Goal: Communication & Community: Answer question/provide support

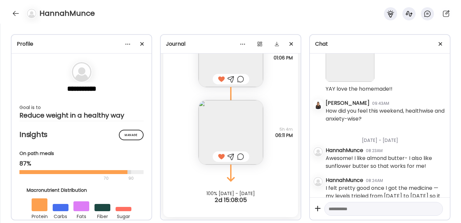
scroll to position [3088, 0]
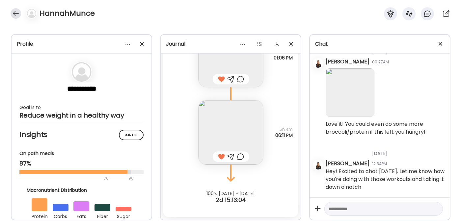
click at [16, 13] on div at bounding box center [16, 13] width 11 height 11
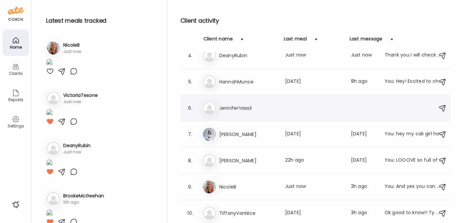
scroll to position [0, 0]
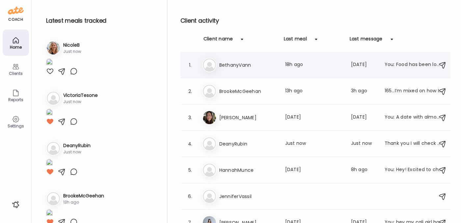
click at [253, 65] on h3 "BethanyVann" at bounding box center [248, 65] width 58 height 8
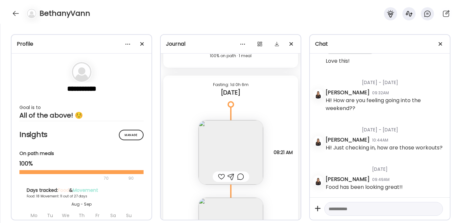
scroll to position [7411, 0]
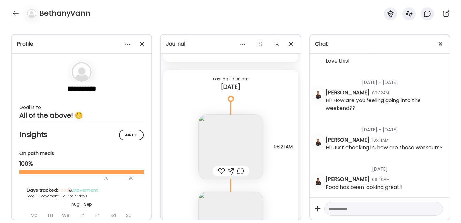
click at [218, 172] on div at bounding box center [221, 172] width 7 height 8
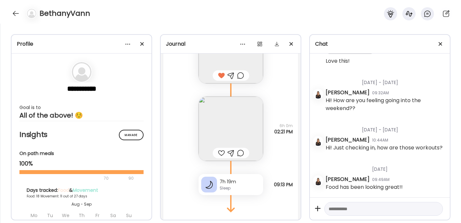
scroll to position [7508, 0]
click at [219, 151] on div at bounding box center [221, 152] width 7 height 8
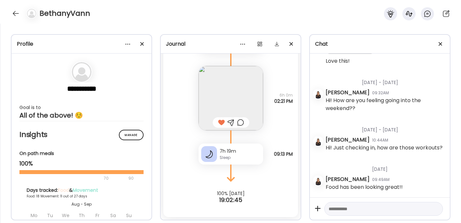
click at [220, 160] on div "Sleep" at bounding box center [240, 158] width 41 height 6
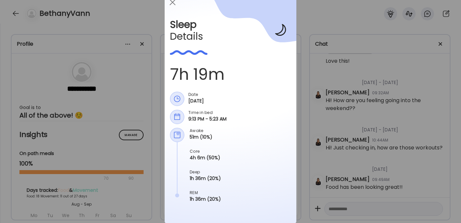
scroll to position [0, 0]
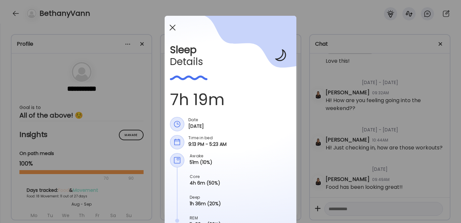
click at [169, 25] on div at bounding box center [172, 27] width 13 height 13
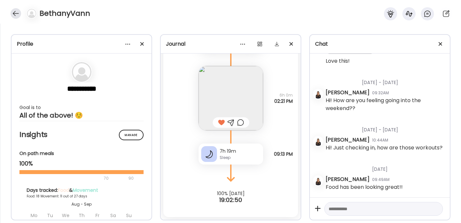
click at [14, 12] on div at bounding box center [16, 13] width 11 height 11
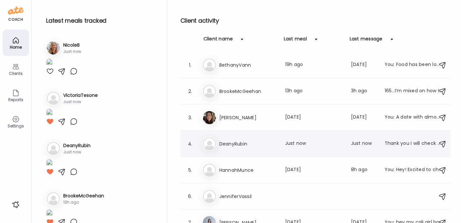
click at [247, 144] on h3 "DeanyRubin" at bounding box center [248, 144] width 58 height 8
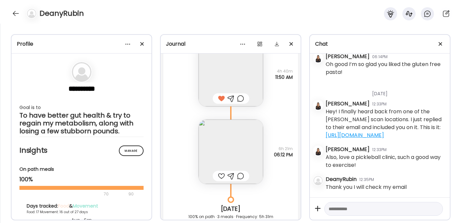
scroll to position [5901, 0]
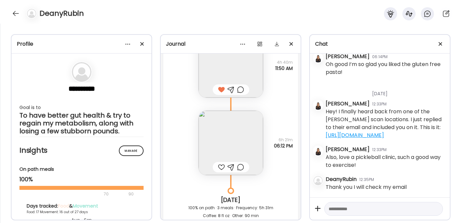
click at [222, 132] on img at bounding box center [230, 143] width 65 height 65
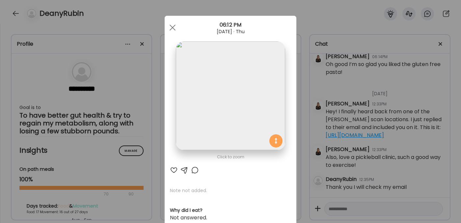
click at [172, 170] on div at bounding box center [174, 171] width 8 height 8
click at [182, 170] on div at bounding box center [184, 171] width 8 height 8
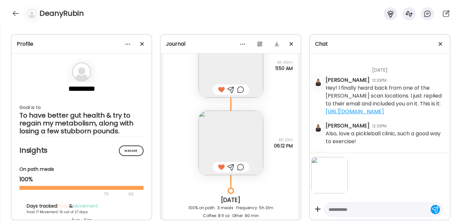
scroll to position [2059, 0]
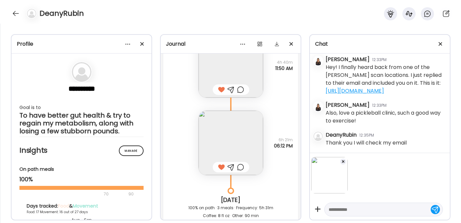
click at [352, 211] on textarea at bounding box center [377, 210] width 98 height 8
type textarea "**********"
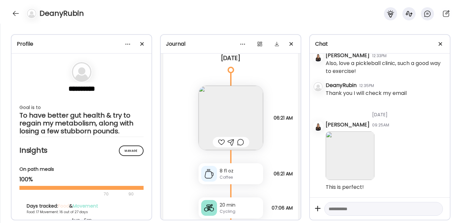
scroll to position [6115, 0]
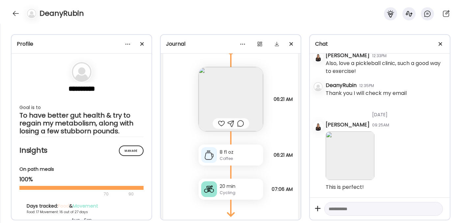
click at [218, 124] on div at bounding box center [221, 124] width 7 height 8
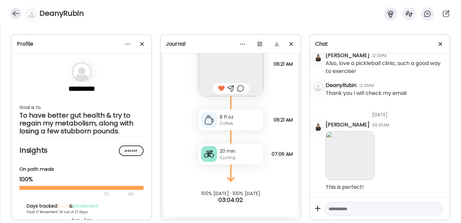
click at [18, 11] on div at bounding box center [16, 13] width 11 height 11
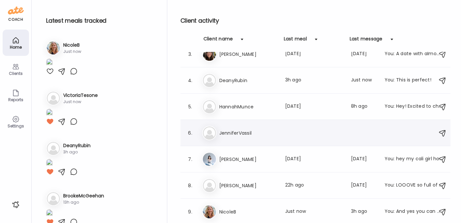
scroll to position [64, 0]
click at [241, 182] on h3 "[PERSON_NAME]" at bounding box center [248, 186] width 58 height 8
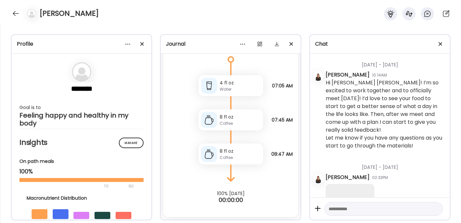
scroll to position [0, 0]
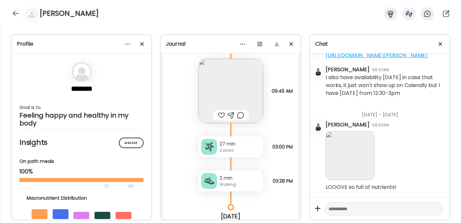
click at [229, 88] on img at bounding box center [230, 91] width 65 height 65
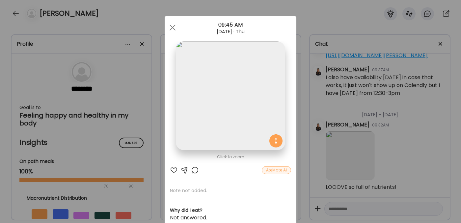
click at [171, 169] on div at bounding box center [174, 171] width 8 height 8
click at [170, 29] on span at bounding box center [173, 28] width 6 height 6
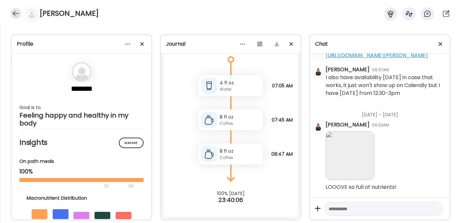
click at [14, 13] on div at bounding box center [16, 13] width 11 height 11
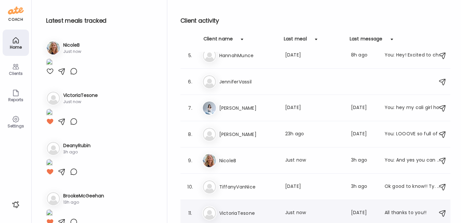
click at [250, 216] on h3 "VictoriaTesone" at bounding box center [248, 214] width 58 height 8
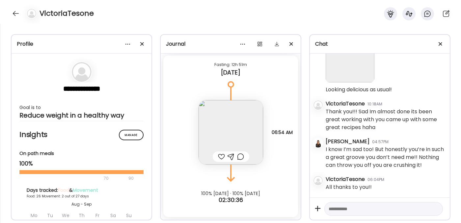
click at [334, 208] on textarea at bounding box center [377, 209] width 98 height 8
type textarea "**********"
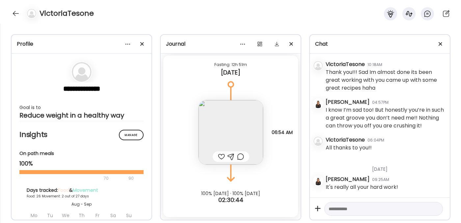
click at [243, 128] on img at bounding box center [230, 132] width 65 height 65
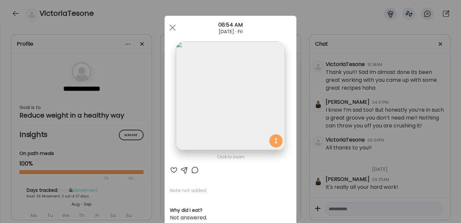
click at [172, 166] on div "Click to zoom AteMate AI Note not added. Why did I eat? Not answered. How am I …" at bounding box center [231, 209] width 132 height 387
click at [170, 170] on div at bounding box center [174, 171] width 8 height 8
click at [171, 27] on span at bounding box center [173, 28] width 6 height 6
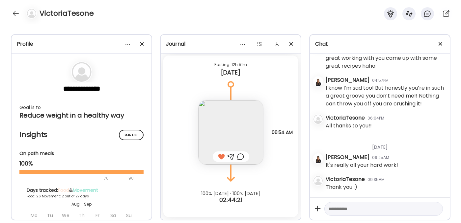
scroll to position [14974, 0]
click at [12, 12] on div at bounding box center [16, 13] width 11 height 11
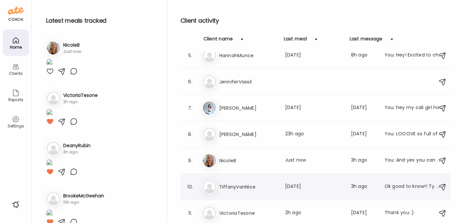
click at [231, 186] on h3 "TiffanyVanNice" at bounding box center [248, 187] width 58 height 8
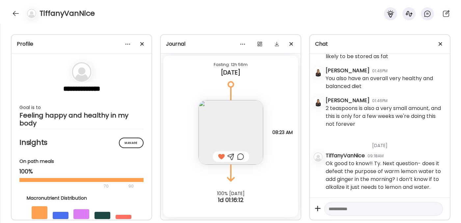
scroll to position [7372, 0]
click at [356, 212] on textarea at bounding box center [377, 209] width 98 height 8
type textarea "*"
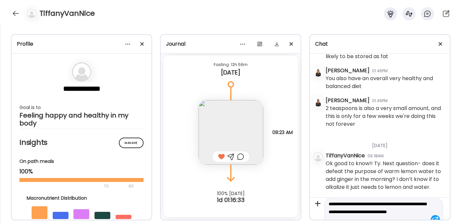
scroll to position [0, 0]
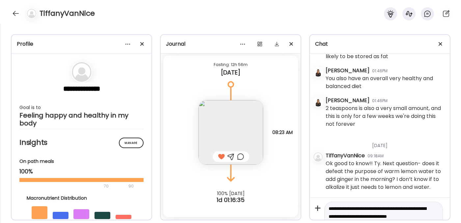
type textarea "**********"
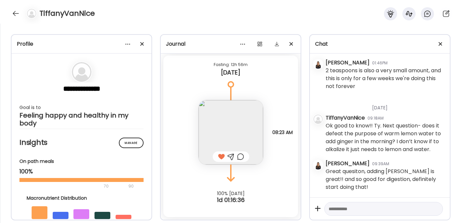
scroll to position [7410, 0]
click at [362, 207] on textarea at bounding box center [377, 209] width 98 height 8
type textarea "*"
type textarea "**********"
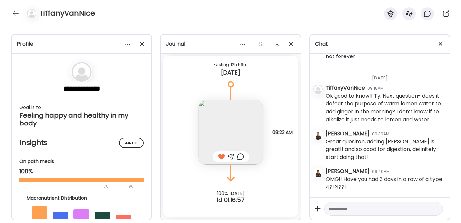
scroll to position [7440, 0]
click at [372, 207] on textarea at bounding box center [377, 209] width 98 height 8
type textarea "*"
click at [357, 210] on textarea at bounding box center [377, 209] width 98 height 8
click at [356, 211] on textarea at bounding box center [377, 209] width 98 height 8
